Goal: Task Accomplishment & Management: Manage account settings

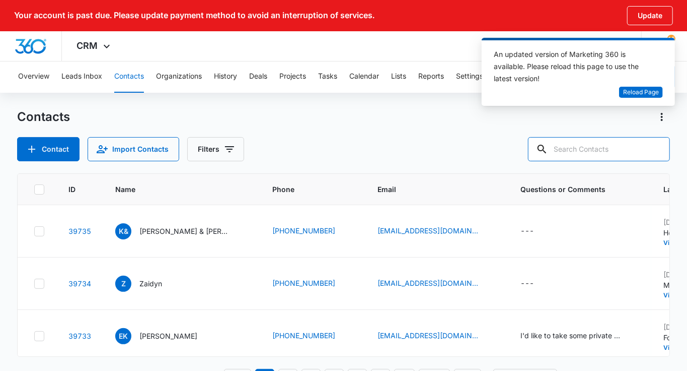
paste input "[EMAIL_ADDRESS][DOMAIN_NAME]"
type input "[EMAIL_ADDRESS][DOMAIN_NAME]"
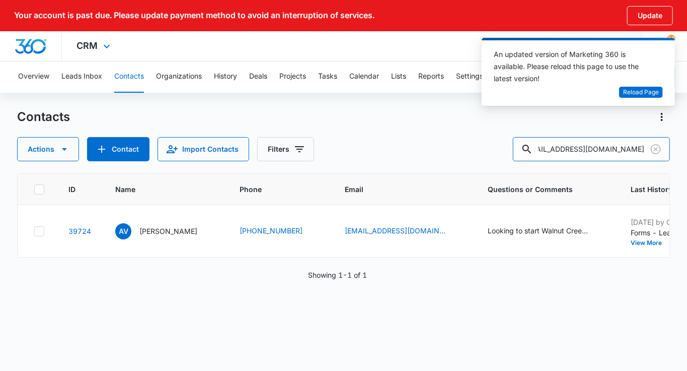
scroll to position [0, 0]
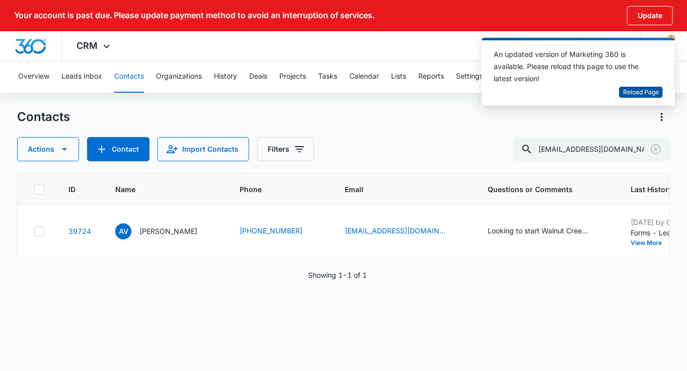
click at [646, 92] on span "Reload Page" at bounding box center [641, 93] width 36 height 10
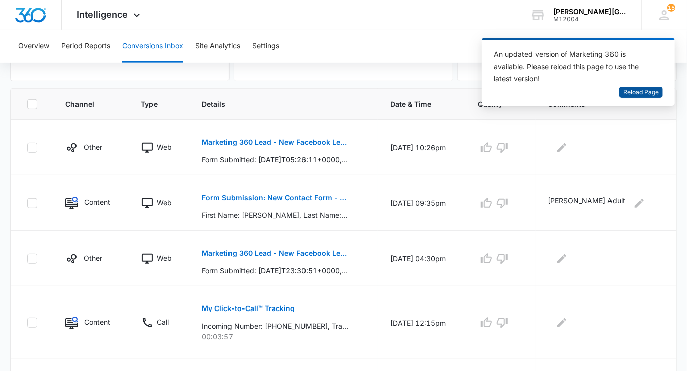
click at [658, 94] on span "Reload Page" at bounding box center [641, 93] width 36 height 10
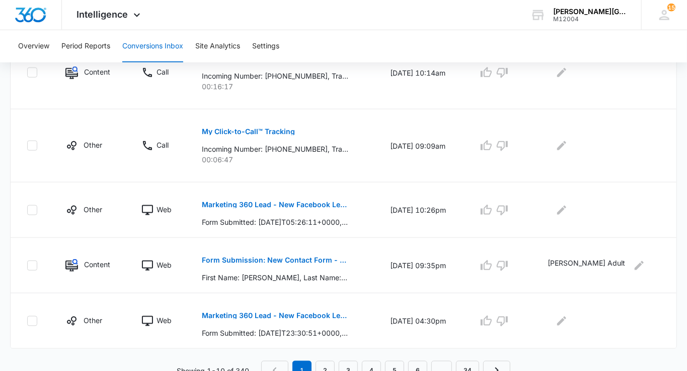
scroll to position [617, 0]
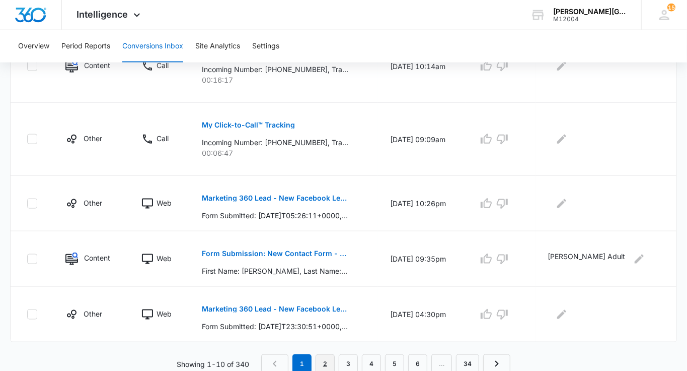
click at [325, 361] on link "2" at bounding box center [325, 363] width 19 height 19
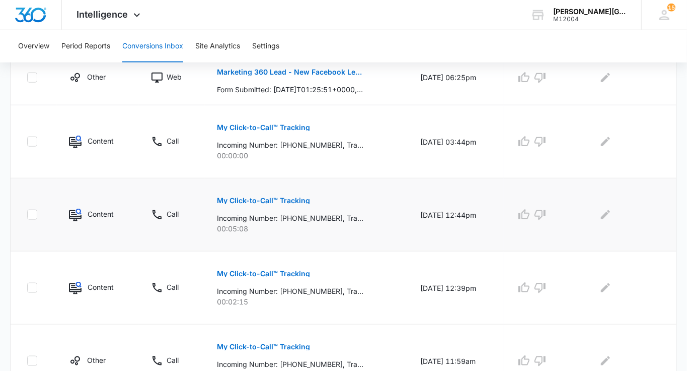
scroll to position [653, 0]
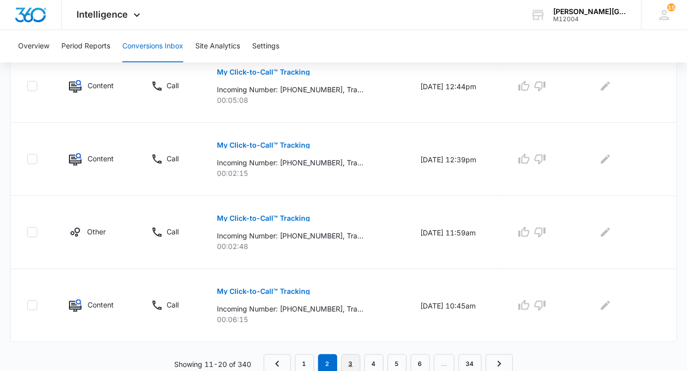
click at [355, 354] on link "3" at bounding box center [350, 363] width 19 height 19
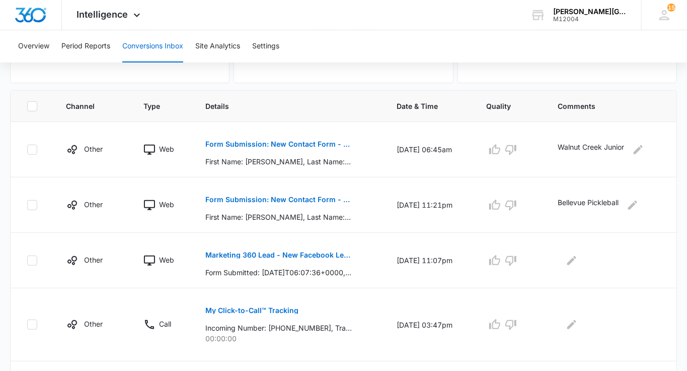
scroll to position [196, 0]
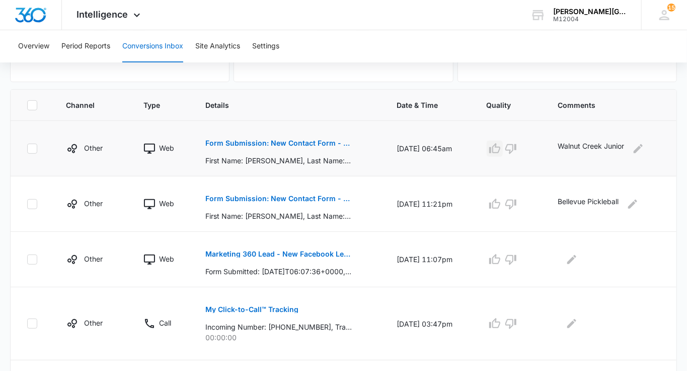
click at [494, 147] on icon "button" at bounding box center [495, 148] width 12 height 12
click at [314, 141] on p "Form Submission: New Contact Form - [PERSON_NAME] Tennis" at bounding box center [278, 142] width 147 height 7
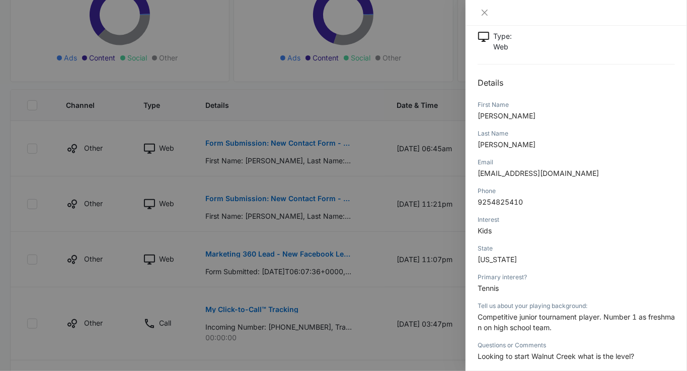
scroll to position [145, 0]
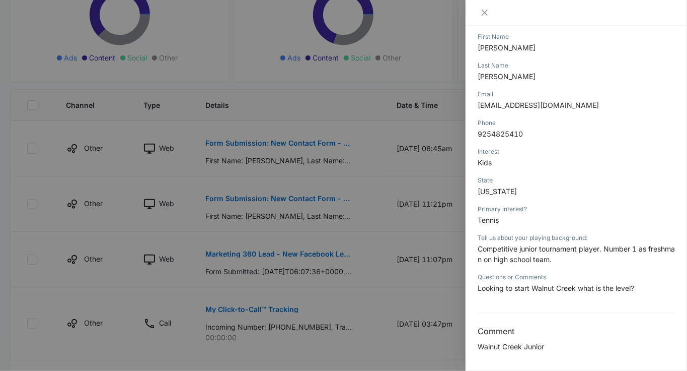
click at [527, 103] on span "[EMAIL_ADDRESS][DOMAIN_NAME]" at bounding box center [538, 105] width 121 height 9
copy span "[EMAIL_ADDRESS][DOMAIN_NAME]"
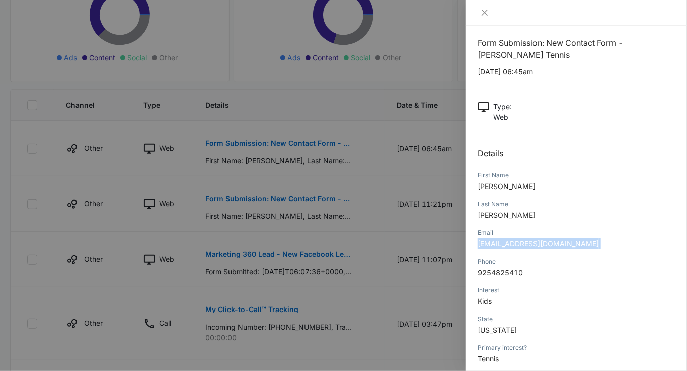
scroll to position [0, 0]
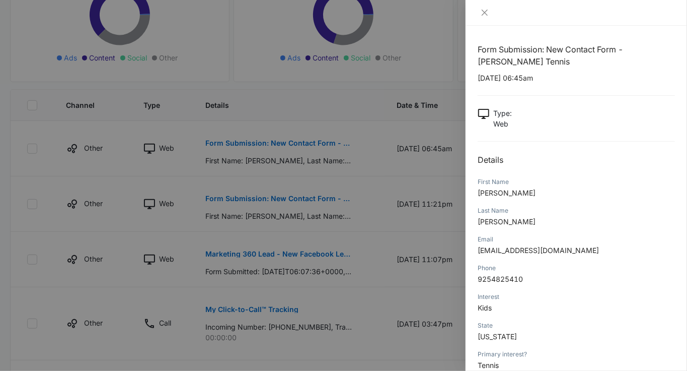
click at [262, 114] on div at bounding box center [343, 185] width 687 height 371
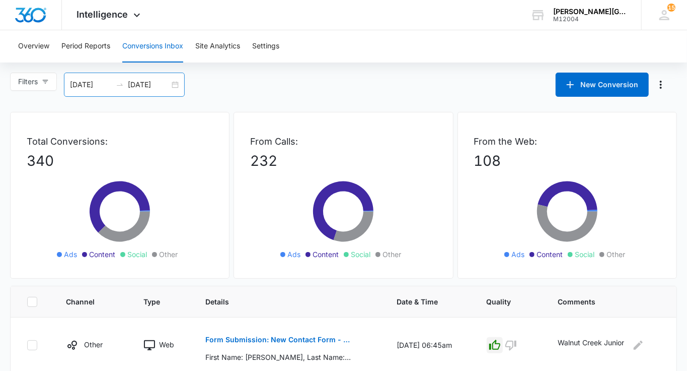
click at [156, 85] on input "[DATE]" at bounding box center [149, 84] width 42 height 11
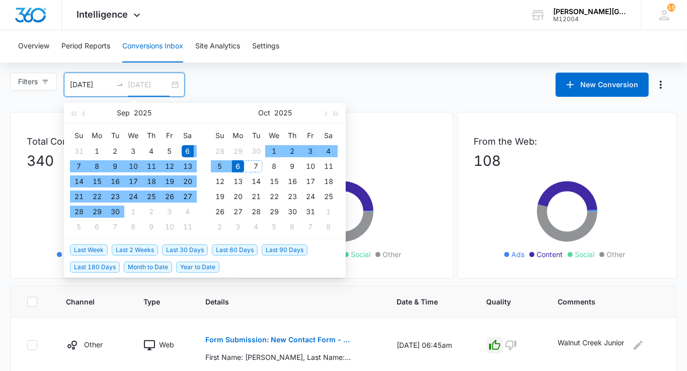
click at [256, 164] on div "7" at bounding box center [256, 166] width 12 height 12
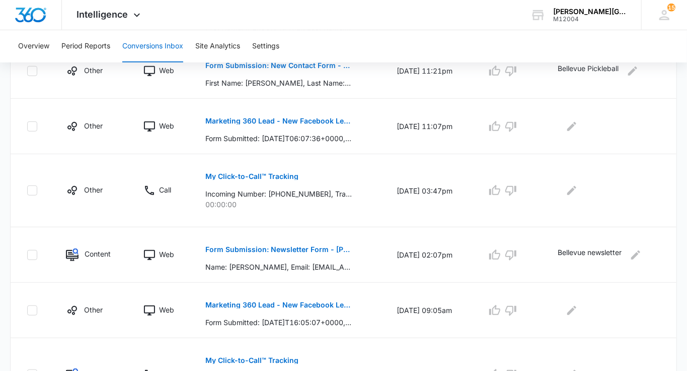
scroll to position [582, 0]
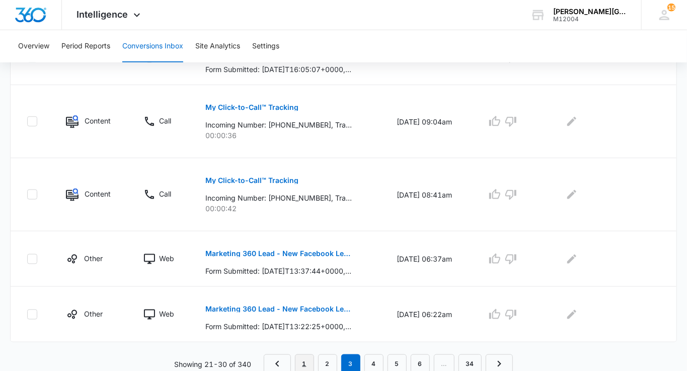
click at [299, 360] on link "1" at bounding box center [304, 363] width 19 height 19
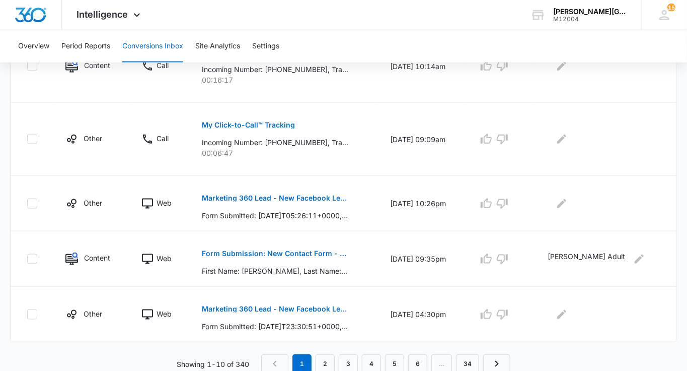
scroll to position [0, 0]
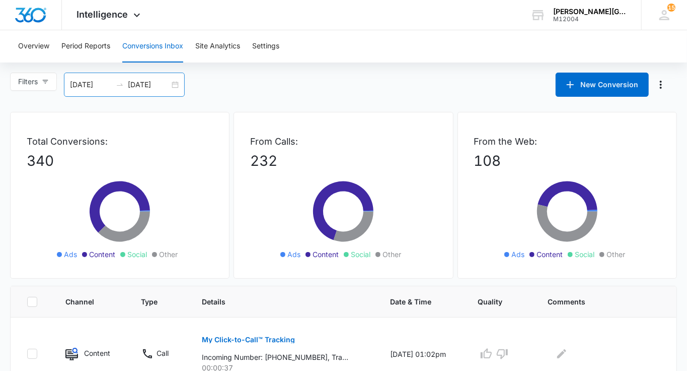
click at [161, 86] on input "[DATE]" at bounding box center [149, 84] width 42 height 11
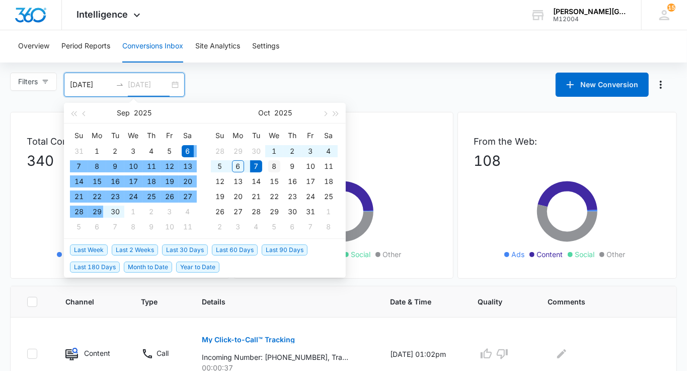
type input "[DATE]"
click at [268, 166] on div "8" at bounding box center [274, 166] width 12 height 12
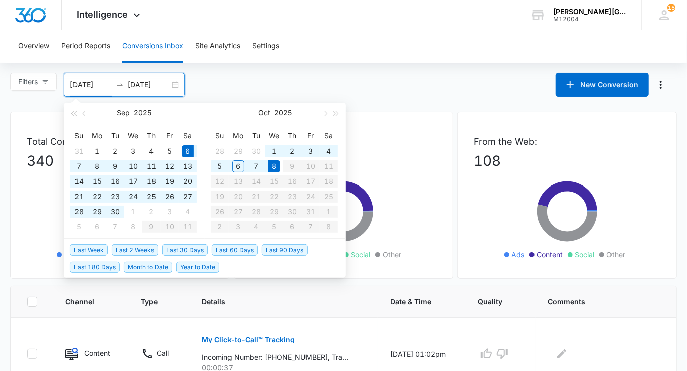
type input "[DATE]"
click at [157, 84] on input "[DATE]" at bounding box center [149, 84] width 42 height 11
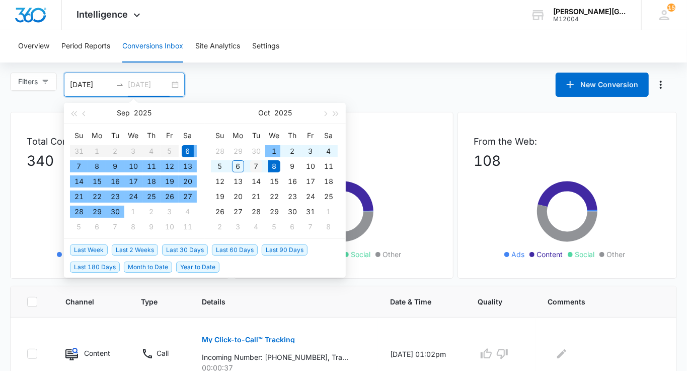
type input "[DATE]"
click at [258, 160] on div "7" at bounding box center [256, 166] width 12 height 12
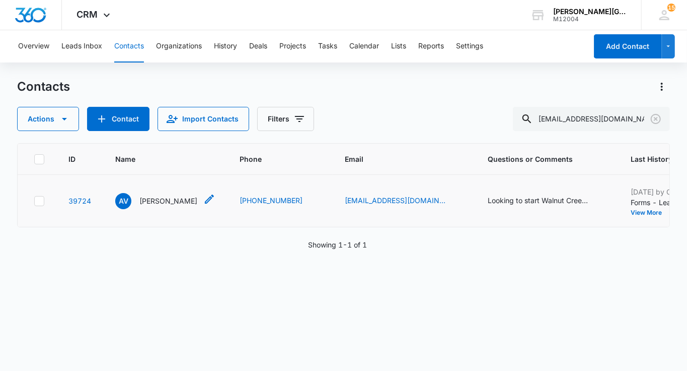
click at [156, 198] on p "Alison Vidal" at bounding box center [168, 200] width 58 height 11
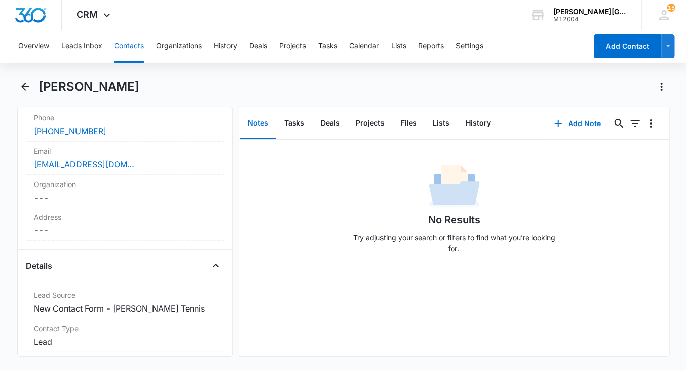
scroll to position [395, 0]
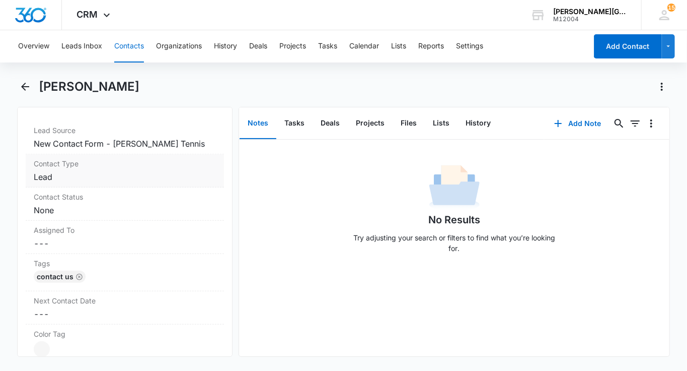
click at [112, 171] on dd "Cancel Save Changes Lead" at bounding box center [125, 177] width 182 height 12
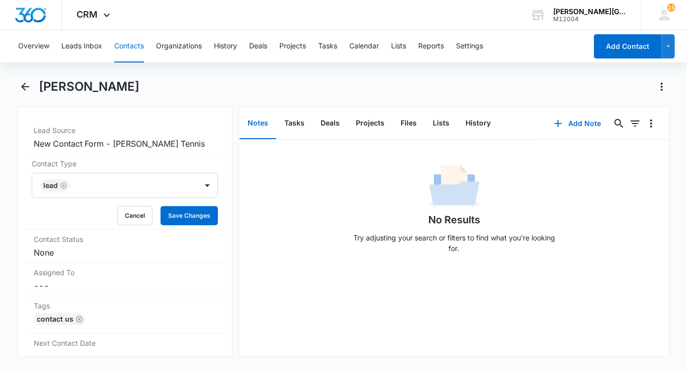
click at [93, 90] on h1 "Alison Vidal" at bounding box center [89, 86] width 101 height 15
copy h1 "[PERSON_NAME]"
click at [139, 209] on button "Cancel" at bounding box center [134, 215] width 35 height 19
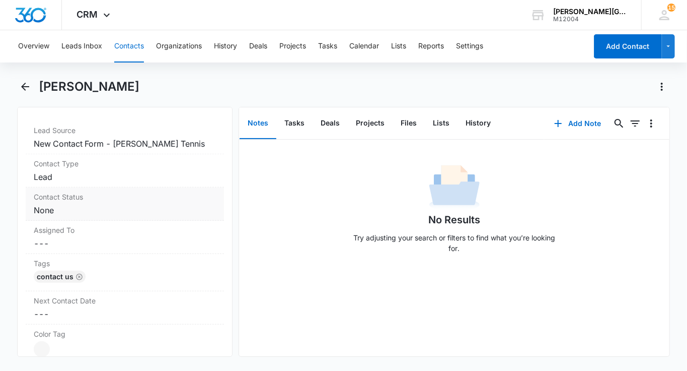
click at [132, 194] on label "Contact Status" at bounding box center [125, 196] width 182 height 11
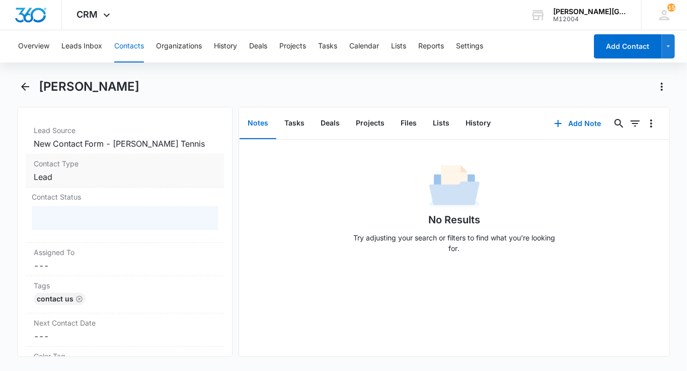
click at [127, 177] on dd "Cancel Save Changes Lead" at bounding box center [125, 177] width 182 height 12
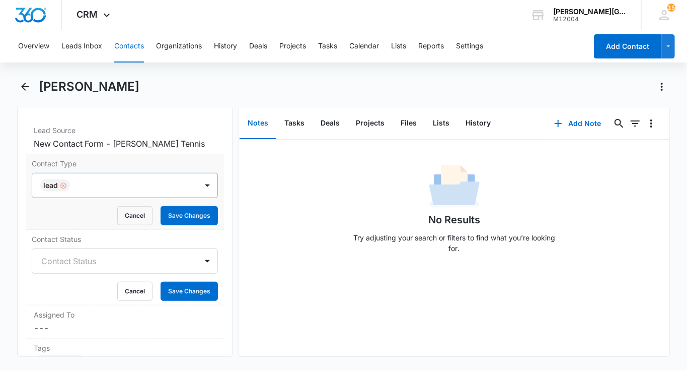
click at [58, 186] on div "Remove Lead" at bounding box center [62, 185] width 9 height 7
type input "wa"
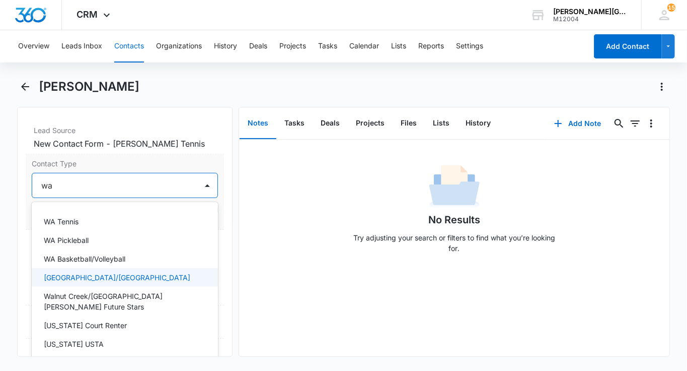
click at [75, 273] on p "Walnut Creek/Las Lomas High School" at bounding box center [117, 277] width 147 height 11
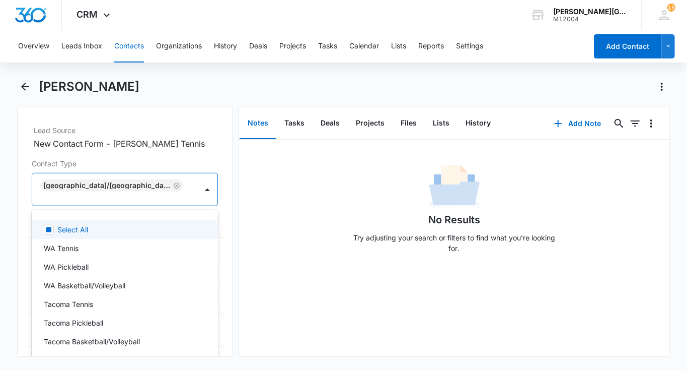
drag, startPoint x: 169, startPoint y: 191, endPoint x: 181, endPoint y: 207, distance: 20.1
click at [169, 191] on div "Walnut Creek/Las Lomas High School" at bounding box center [114, 189] width 165 height 32
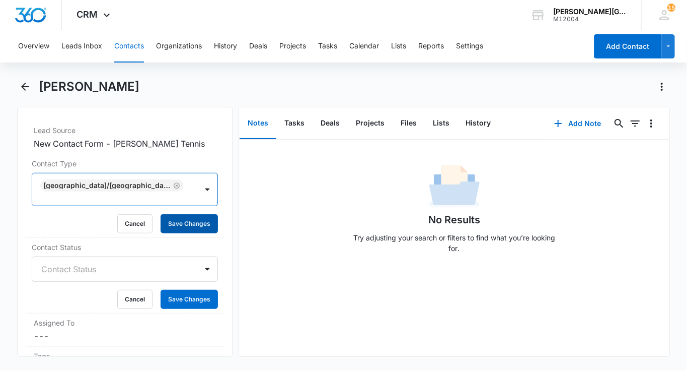
click at [185, 214] on button "Save Changes" at bounding box center [189, 223] width 57 height 19
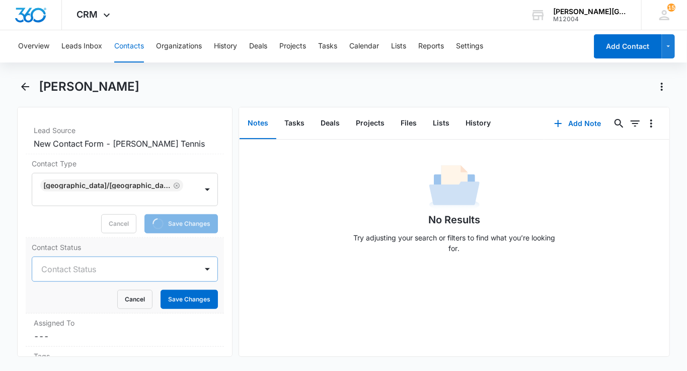
click at [101, 257] on div "Contact Status" at bounding box center [114, 269] width 165 height 24
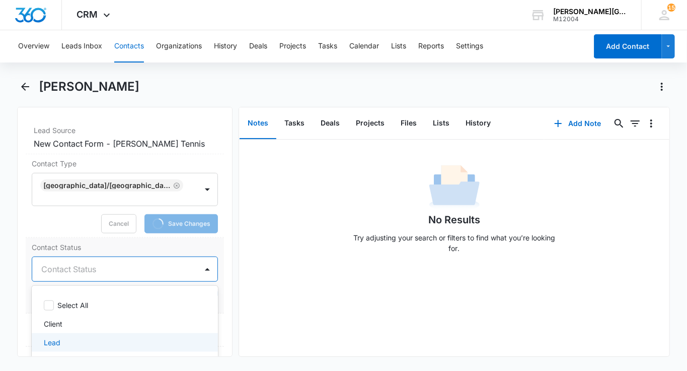
click at [66, 333] on div "Lead" at bounding box center [125, 342] width 186 height 19
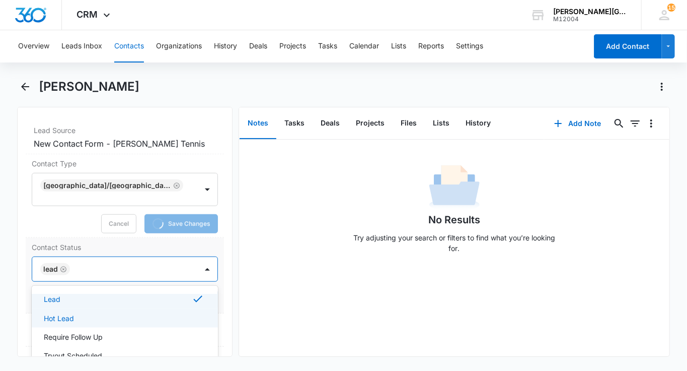
scroll to position [47, 0]
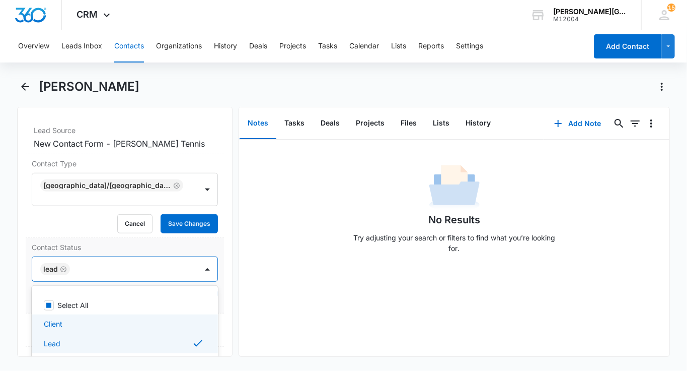
click at [99, 318] on div "Client" at bounding box center [124, 323] width 160 height 11
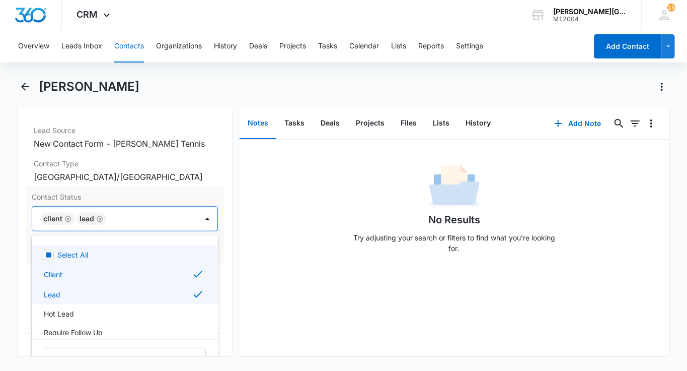
click at [67, 215] on icon "Remove Client" at bounding box center [67, 219] width 7 height 8
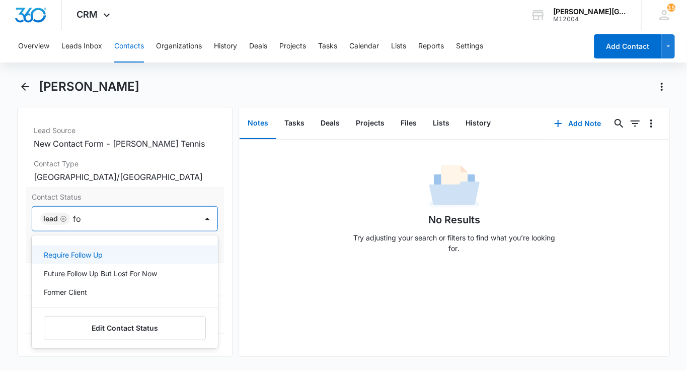
type input "for"
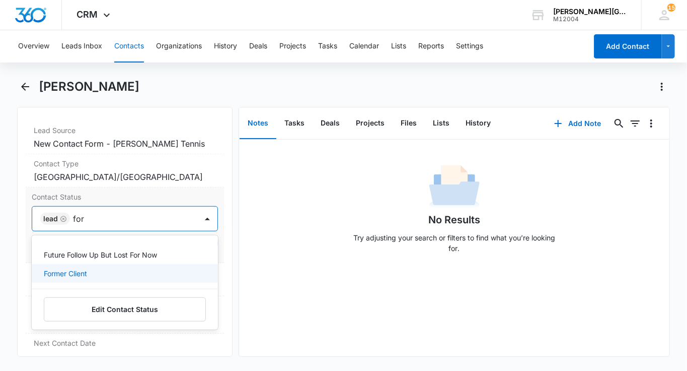
click at [92, 268] on div "Former Client" at bounding box center [124, 273] width 160 height 11
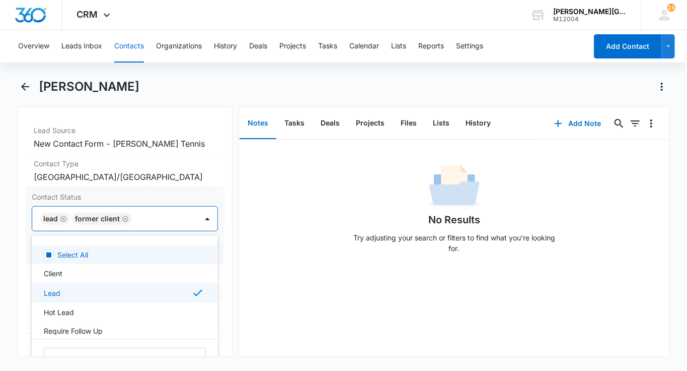
click at [63, 218] on icon "Remove Lead" at bounding box center [63, 219] width 7 height 8
click at [129, 215] on div at bounding box center [143, 218] width 81 height 14
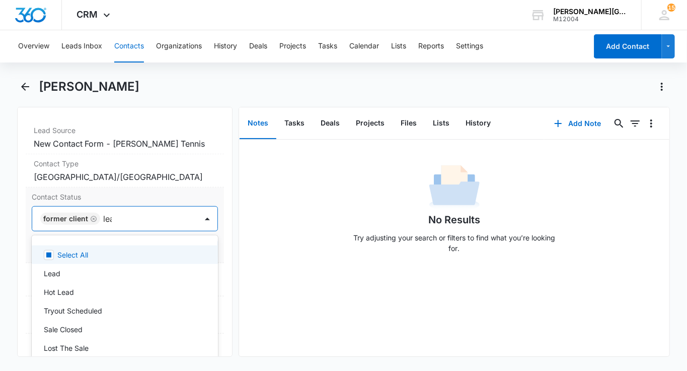
type input "lead"
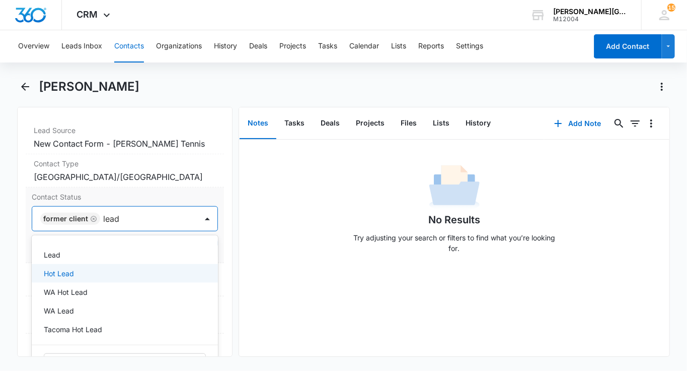
click at [85, 256] on div "Lead" at bounding box center [124, 254] width 160 height 11
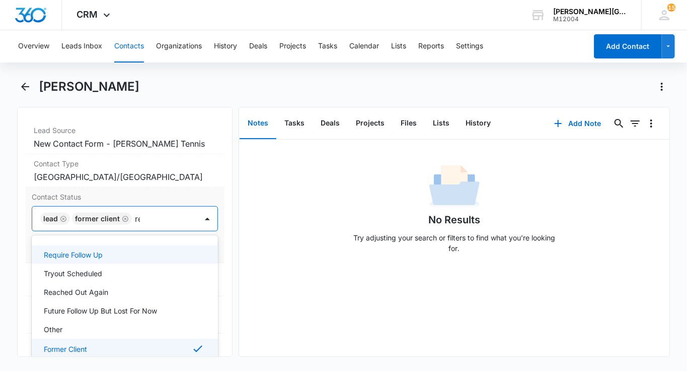
type input "req"
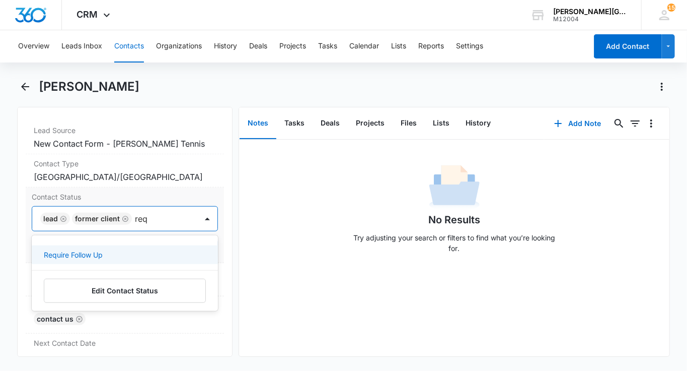
click at [86, 246] on div "Require Follow Up" at bounding box center [125, 254] width 186 height 19
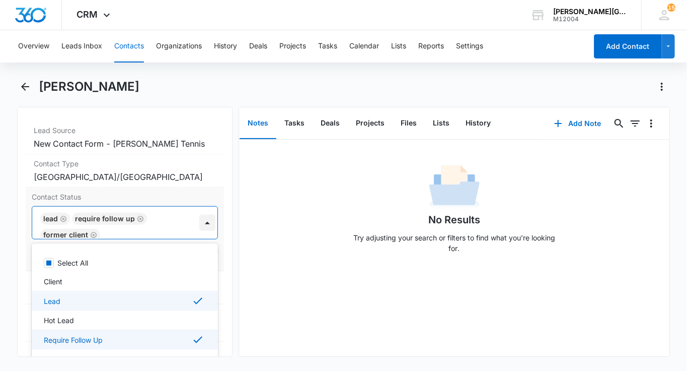
click at [202, 216] on div at bounding box center [207, 222] width 16 height 16
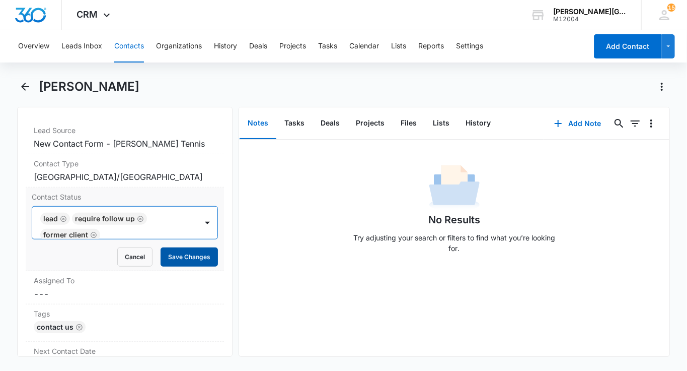
click at [194, 257] on button "Save Changes" at bounding box center [189, 256] width 57 height 19
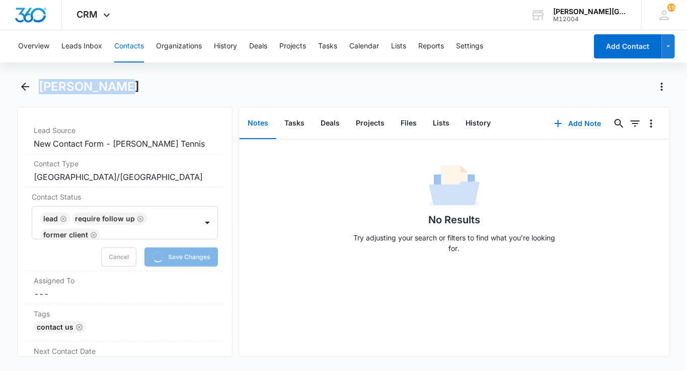
drag, startPoint x: 42, startPoint y: 86, endPoint x: 111, endPoint y: 87, distance: 69.5
click at [111, 87] on div "Alison Vidal" at bounding box center [354, 87] width 631 height 16
copy h1 "Alison Vidal"
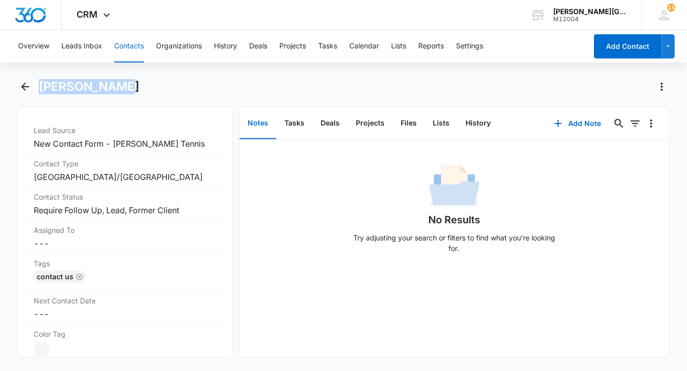
copy h1 "Alison Vidal"
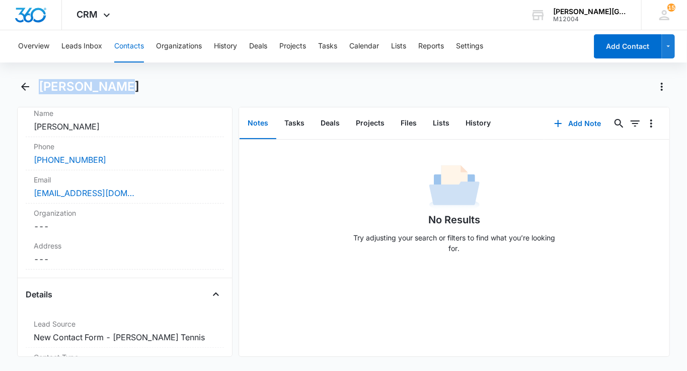
scroll to position [226, 0]
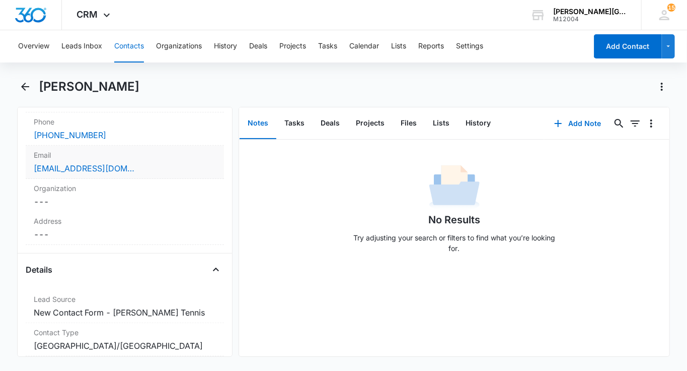
click at [148, 159] on div "Email Cancel Save Changes alisonlorrainevidal@gmail.com" at bounding box center [125, 162] width 198 height 33
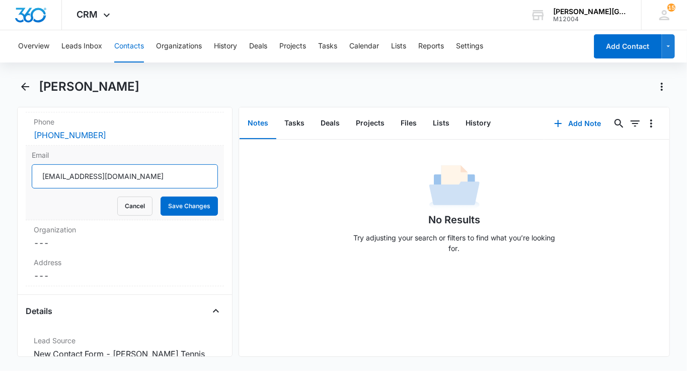
click at [137, 179] on input "[EMAIL_ADDRESS][DOMAIN_NAME]" at bounding box center [125, 176] width 186 height 24
click at [140, 202] on button "Cancel" at bounding box center [134, 205] width 35 height 19
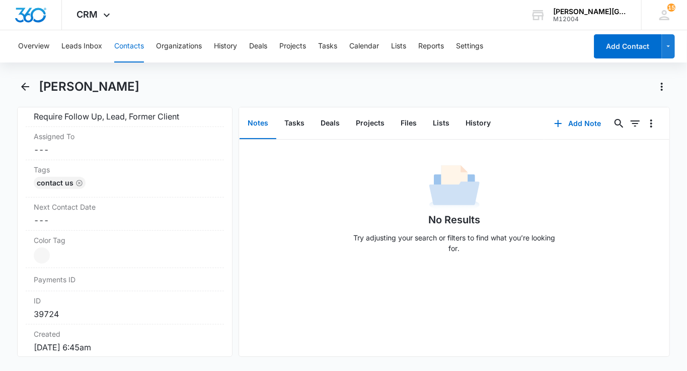
scroll to position [497, 0]
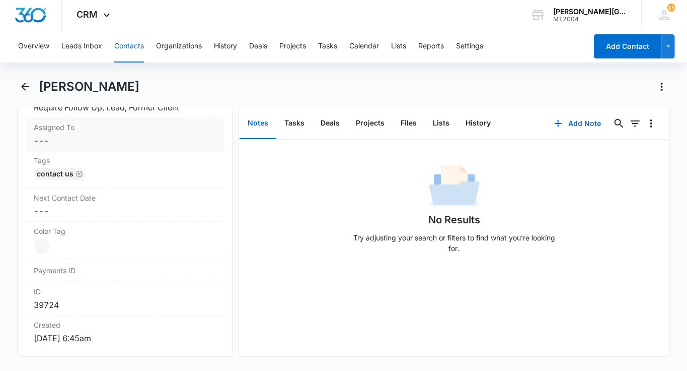
click at [90, 137] on dd "Cancel Save Changes ---" at bounding box center [125, 140] width 182 height 12
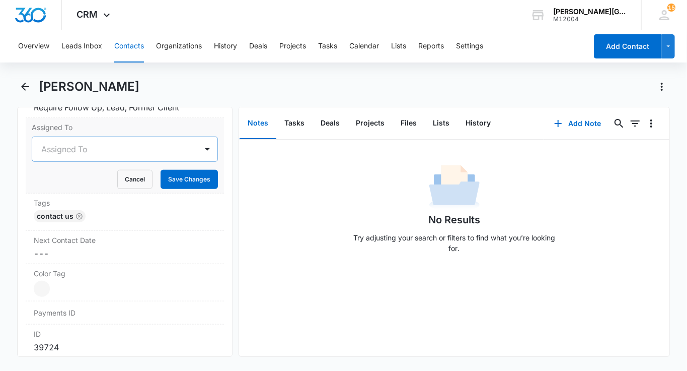
click at [87, 147] on div at bounding box center [112, 149] width 143 height 14
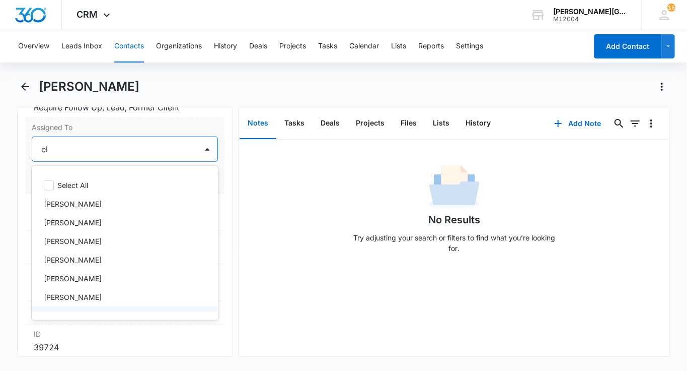
type input "eli"
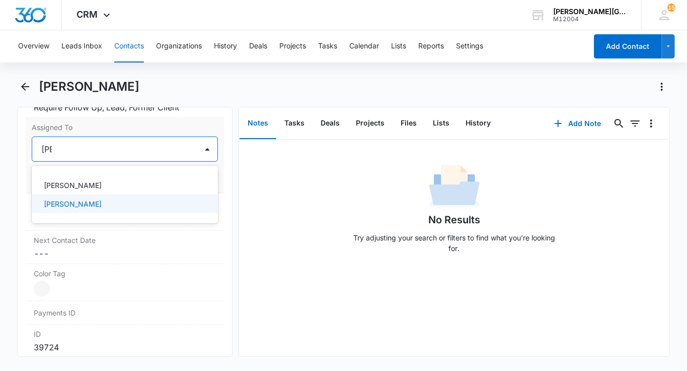
click at [87, 202] on p "[PERSON_NAME]" at bounding box center [73, 203] width 58 height 11
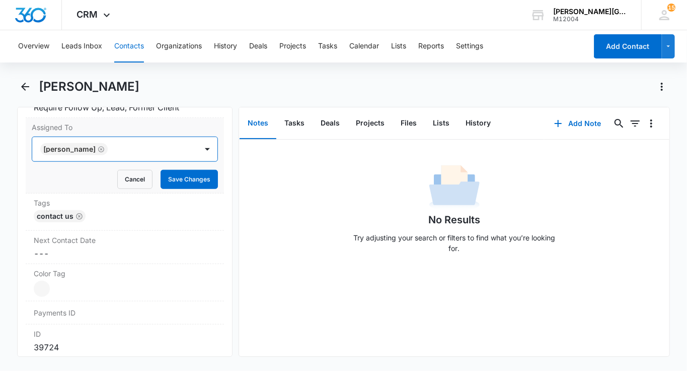
drag, startPoint x: 202, startPoint y: 136, endPoint x: 189, endPoint y: 174, distance: 39.8
click at [202, 137] on div at bounding box center [207, 149] width 20 height 24
click at [189, 175] on button "Save Changes" at bounding box center [189, 179] width 57 height 19
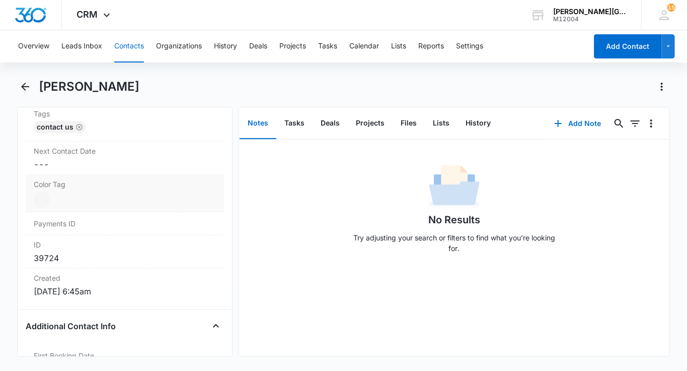
scroll to position [602, 0]
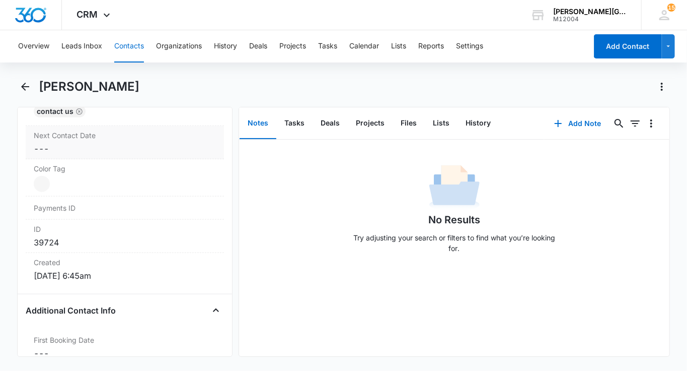
click at [85, 135] on label "Next Contact Date" at bounding box center [125, 135] width 182 height 11
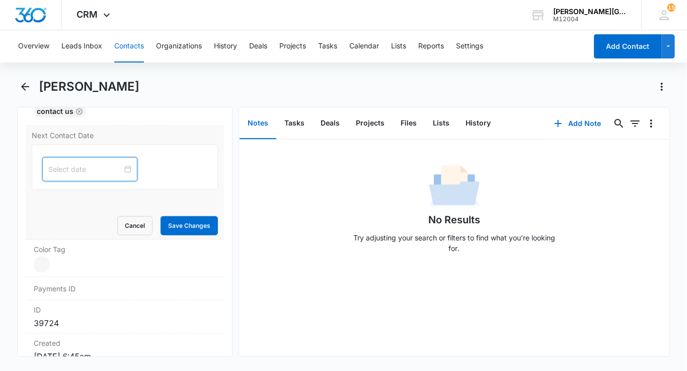
click at [79, 164] on input at bounding box center [85, 169] width 74 height 11
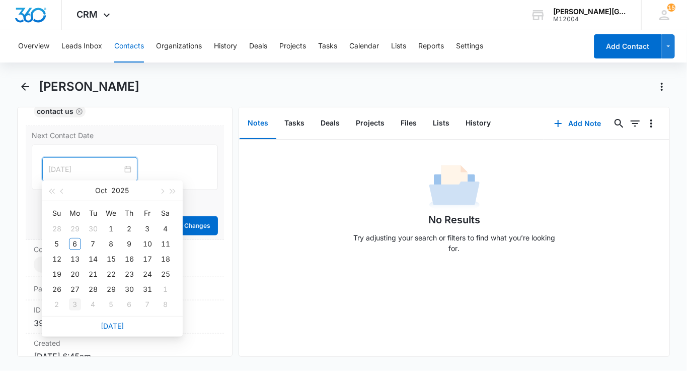
type input "Nov 3, 2025"
click at [78, 303] on div "3" at bounding box center [75, 304] width 12 height 12
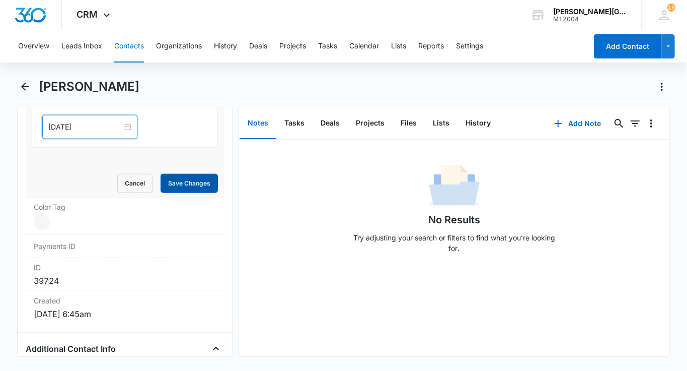
scroll to position [560, 0]
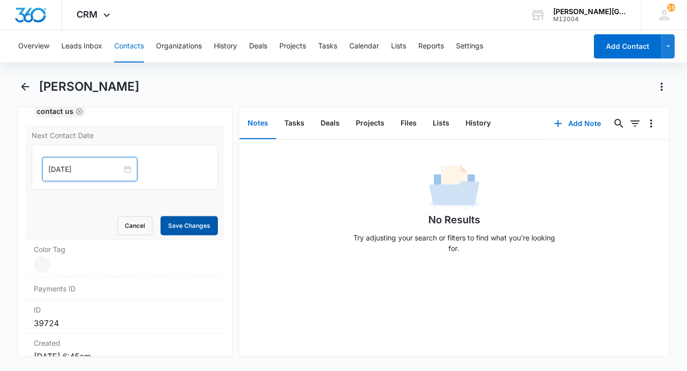
click at [209, 216] on button "Save Changes" at bounding box center [189, 225] width 57 height 19
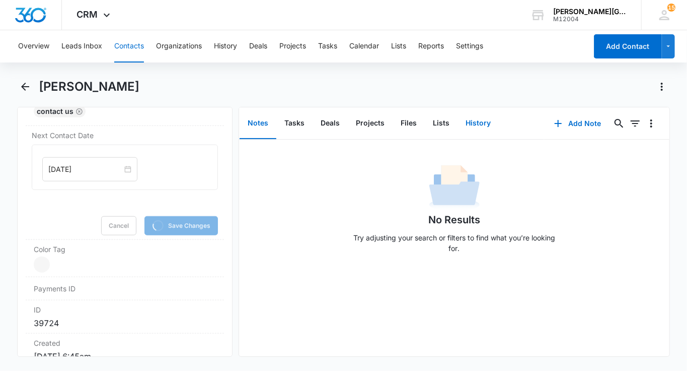
click at [476, 125] on button "History" at bounding box center [478, 123] width 41 height 31
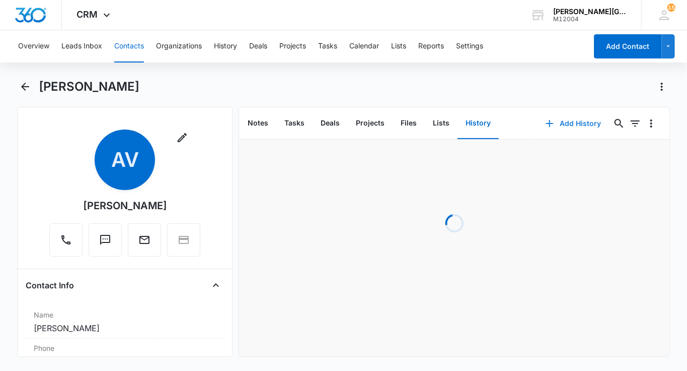
click at [556, 123] on icon "button" at bounding box center [550, 123] width 12 height 12
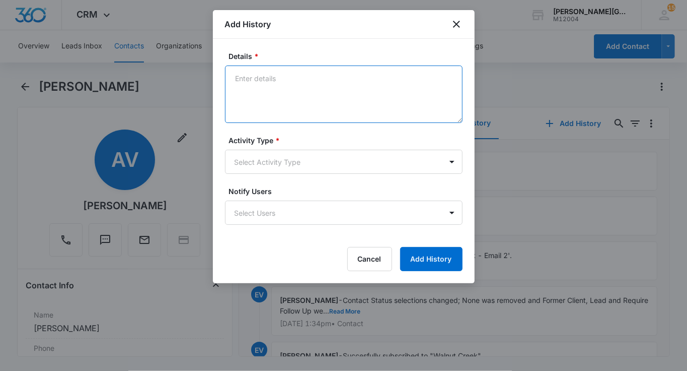
click at [309, 85] on textarea "Details *" at bounding box center [344, 93] width 238 height 57
click at [259, 77] on textarea "They will be joining in November." at bounding box center [344, 93] width 238 height 57
click at [306, 80] on textarea "They are thinking of be joining in November." at bounding box center [344, 93] width 238 height 57
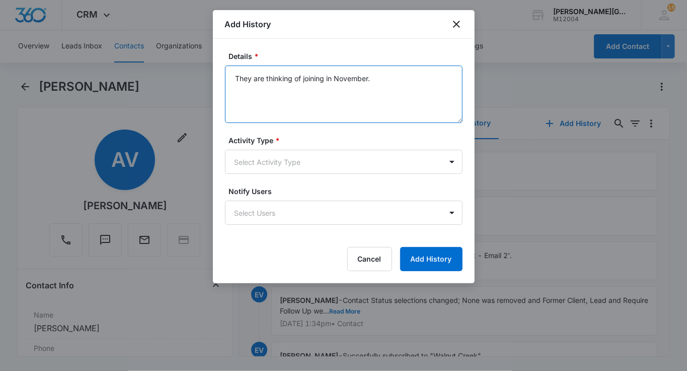
click at [306, 80] on textarea "They are thinking of joining in November." at bounding box center [344, 93] width 238 height 57
click at [311, 102] on textarea "They are thinking of joining in November." at bounding box center [344, 93] width 238 height 57
click at [328, 79] on textarea "They are thinking of joining in November." at bounding box center [344, 93] width 238 height 57
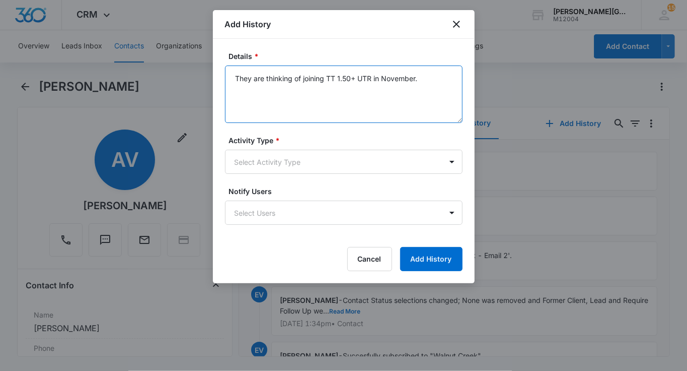
click at [328, 108] on textarea "They are thinking of joining TT 1.50+ UTR in November." at bounding box center [344, 93] width 238 height 57
type textarea "They are thinking of joining TT 1.50+ UTR in November."
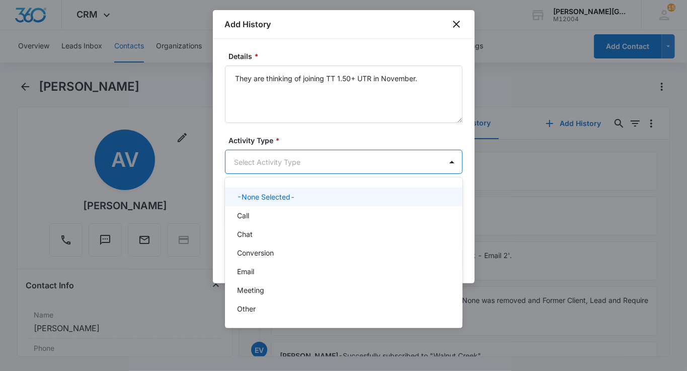
click at [359, 172] on body "CRM Apps Reputation Websites Forms CRM Email Social Shop Payments POS Content A…" at bounding box center [343, 185] width 687 height 371
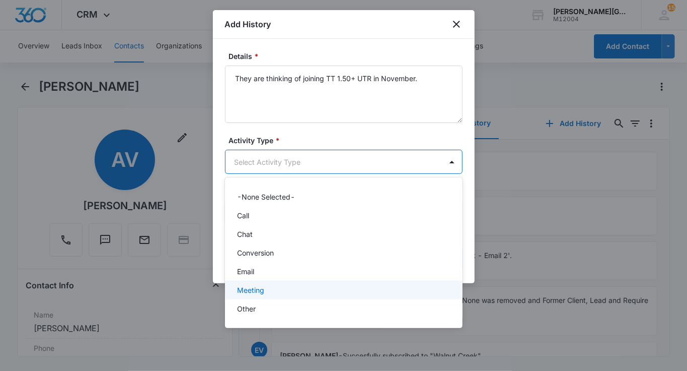
click at [276, 301] on div "Other" at bounding box center [344, 308] width 238 height 19
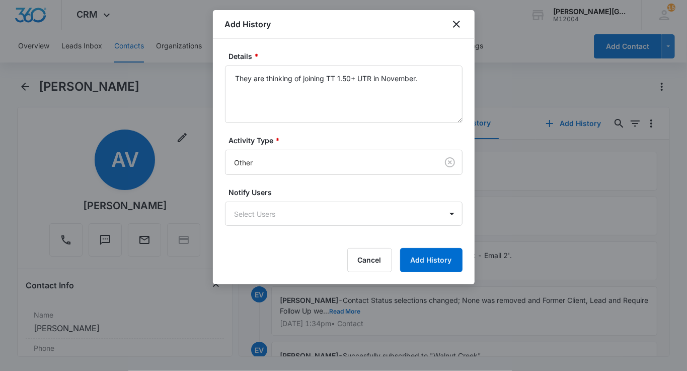
click at [431, 276] on div "Details * They are thinking of joining TT 1.50+ UTR in November. Activity Type …" at bounding box center [344, 161] width 262 height 245
click at [435, 258] on button "Add History" at bounding box center [431, 260] width 62 height 24
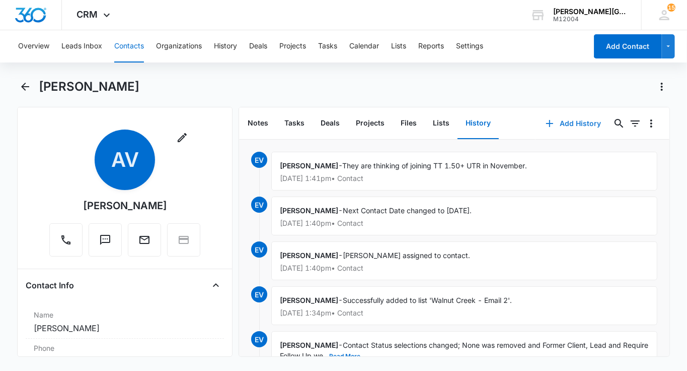
click at [590, 114] on button "Add History" at bounding box center [574, 123] width 76 height 24
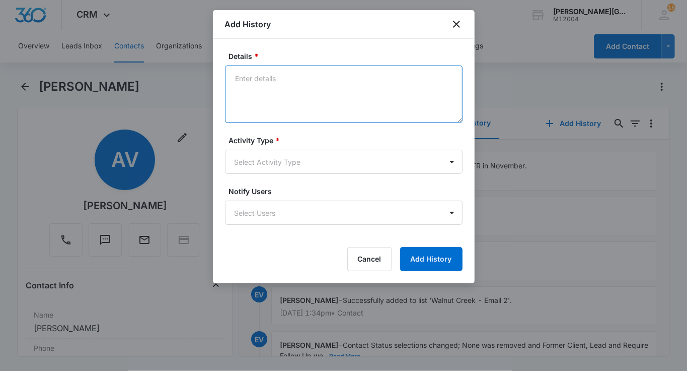
click at [297, 87] on textarea "Details *" at bounding box center [344, 93] width 238 height 57
paste textarea "Hello Alison, It was great chatting with you today! Based on the information pr…"
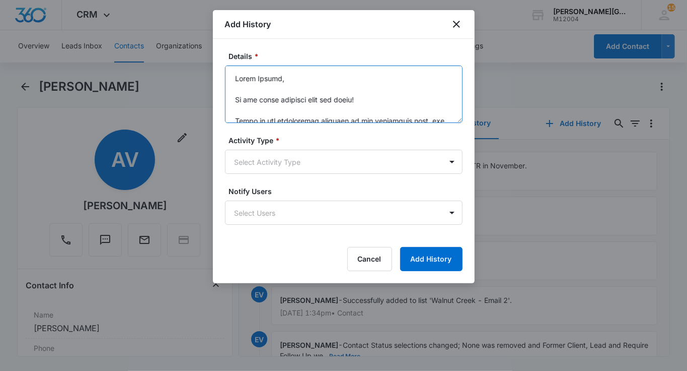
scroll to position [478, 0]
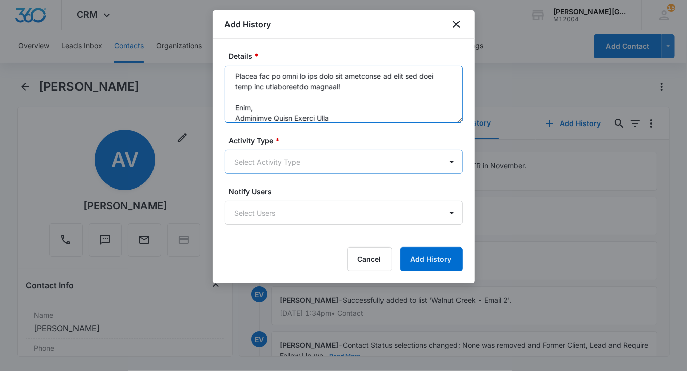
type textarea "Hello Alison, It was great chatting with you today! Based on the information pr…"
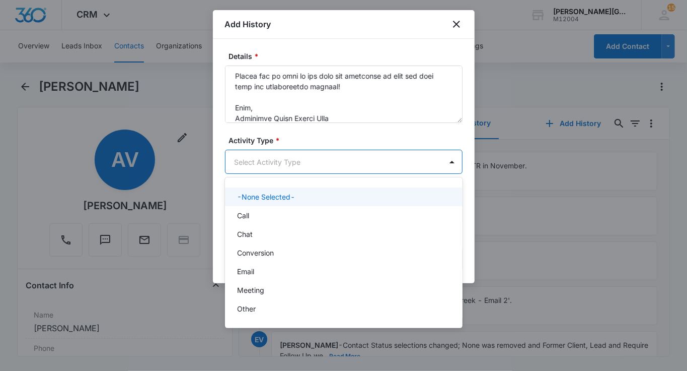
click at [290, 151] on body "CRM Apps Reputation Websites Forms CRM Email Social Shop Payments POS Content A…" at bounding box center [343, 185] width 687 height 371
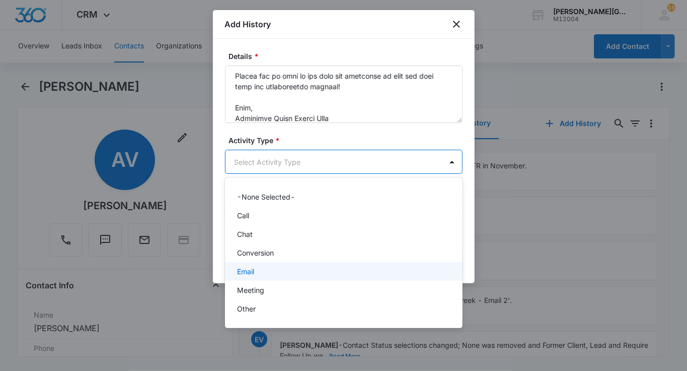
click at [259, 267] on div "Email" at bounding box center [342, 271] width 211 height 11
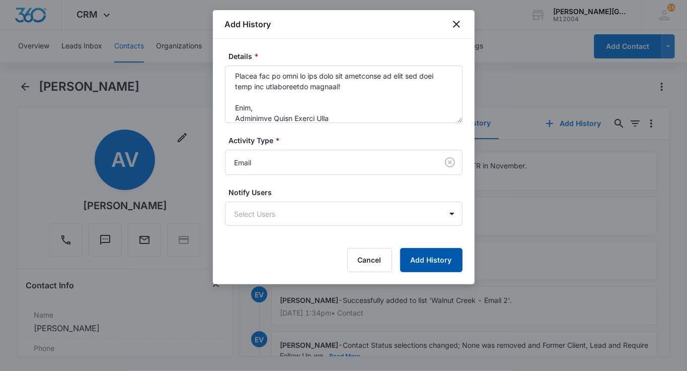
click at [450, 258] on button "Add History" at bounding box center [431, 260] width 62 height 24
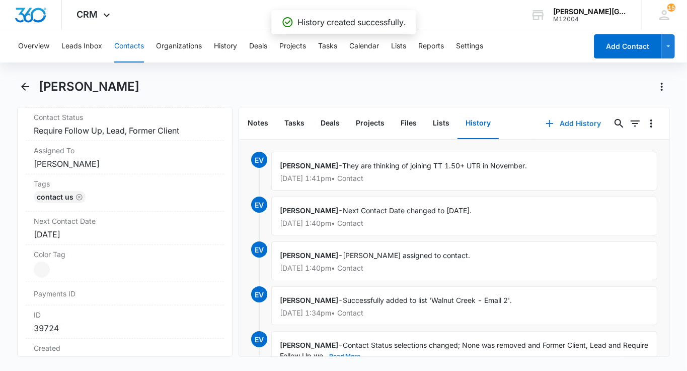
scroll to position [482, 0]
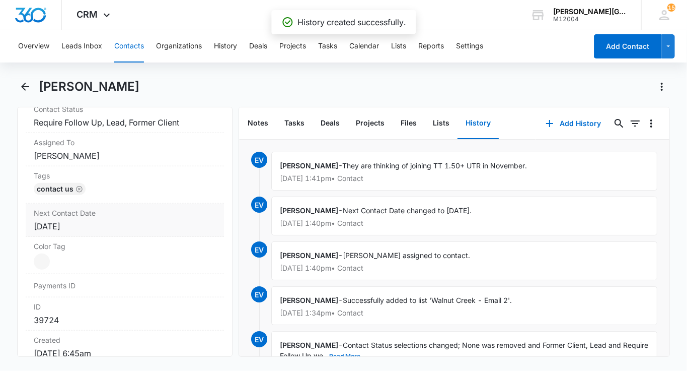
click at [118, 227] on div "Nov 3, 2025" at bounding box center [125, 226] width 182 height 12
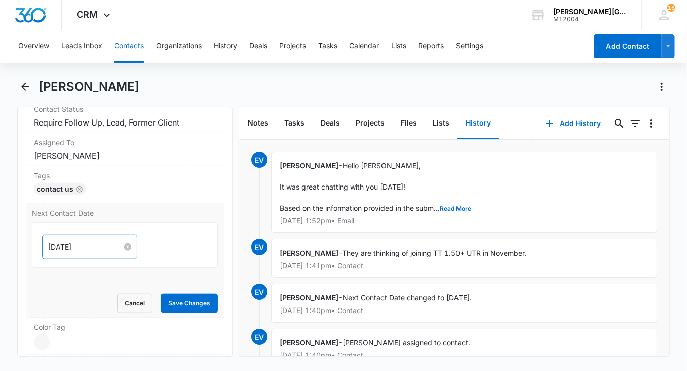
click at [88, 244] on input "Nov 3, 2025" at bounding box center [85, 246] width 74 height 11
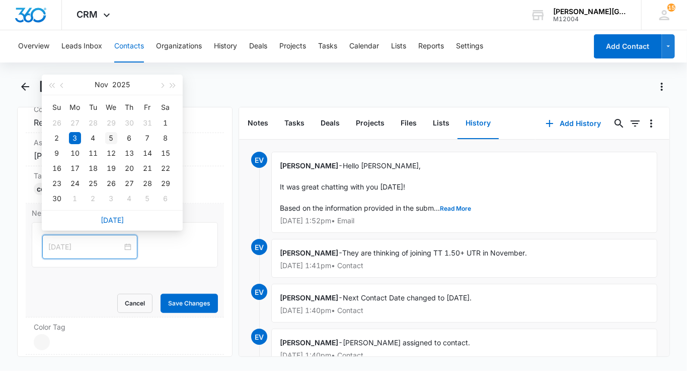
type input "Nov 5, 2025"
click at [110, 138] on div "5" at bounding box center [111, 138] width 12 height 12
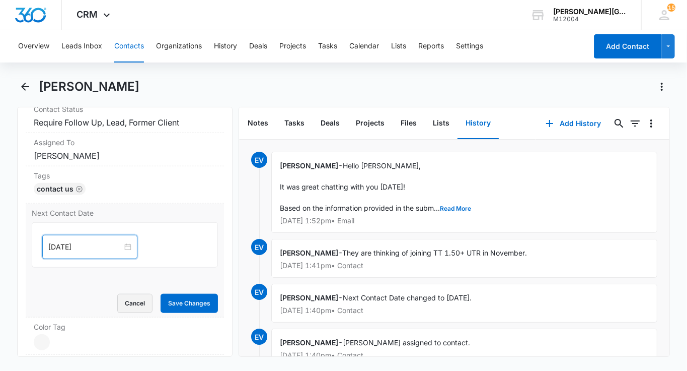
click at [125, 298] on button "Cancel" at bounding box center [134, 303] width 35 height 19
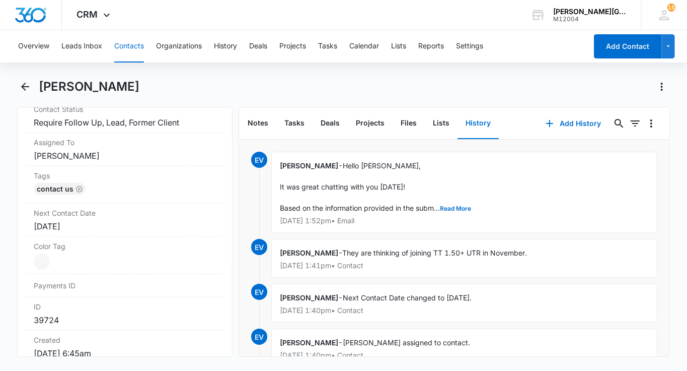
click at [123, 53] on button "Contacts" at bounding box center [129, 46] width 30 height 32
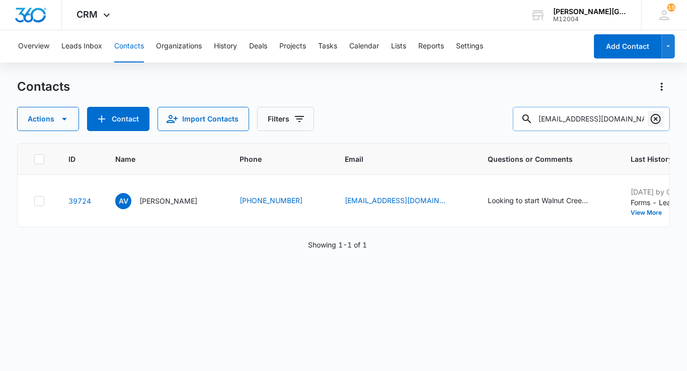
click at [663, 117] on button "Clear" at bounding box center [656, 119] width 16 height 16
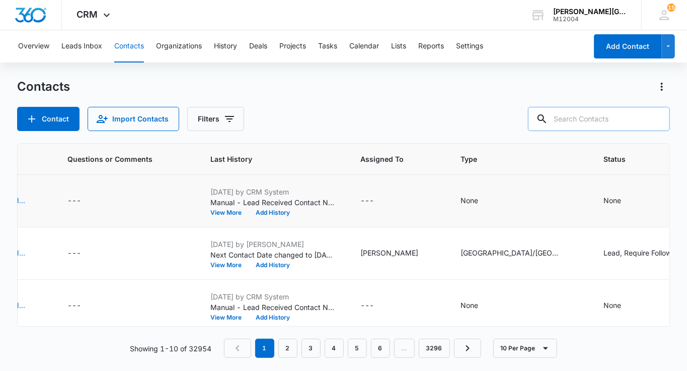
scroll to position [0, 536]
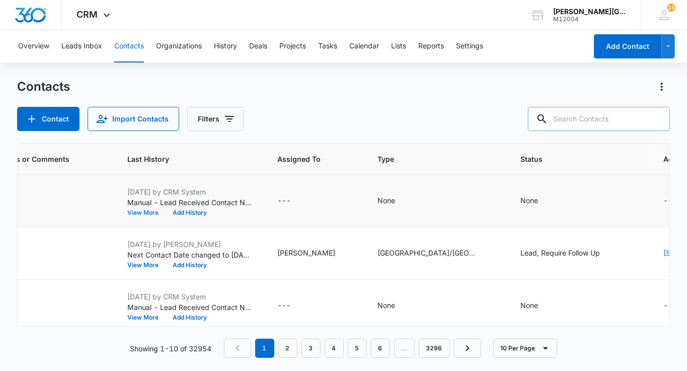
click at [127, 209] on button "View More" at bounding box center [146, 212] width 38 height 6
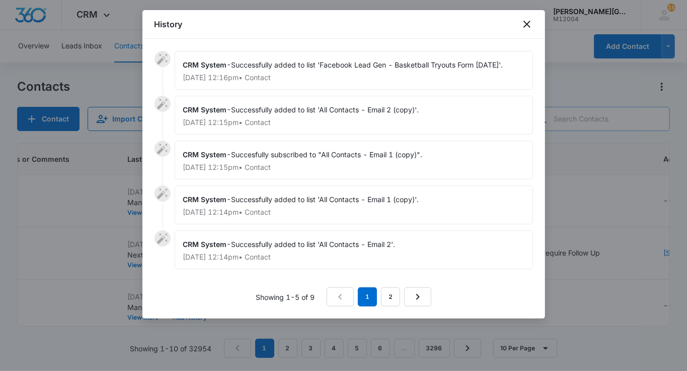
click at [586, 178] on div at bounding box center [343, 185] width 687 height 371
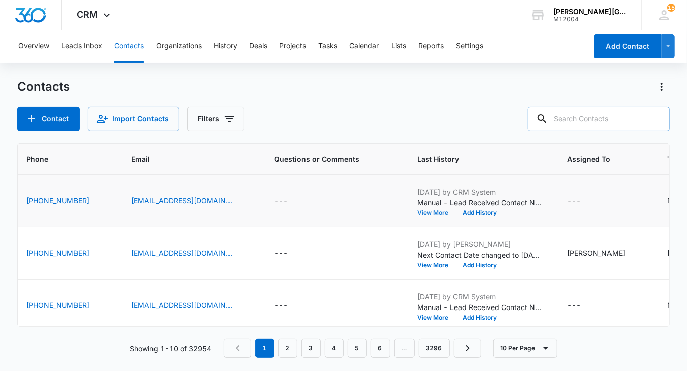
scroll to position [0, 0]
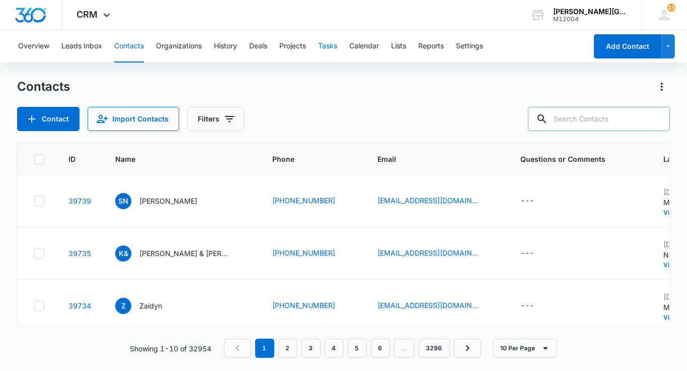
click at [336, 46] on button "Tasks" at bounding box center [327, 46] width 19 height 32
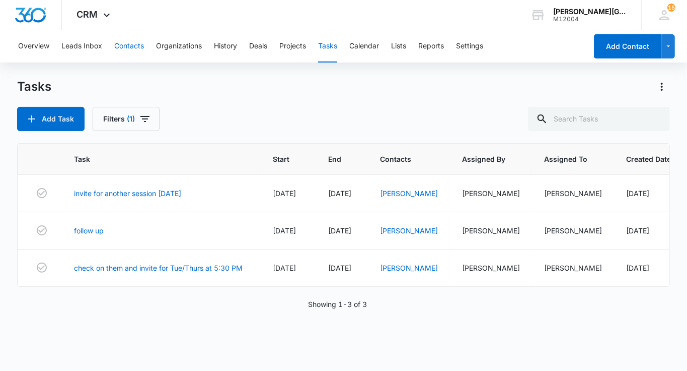
click at [142, 45] on button "Contacts" at bounding box center [129, 46] width 30 height 32
